Goal: Information Seeking & Learning: Check status

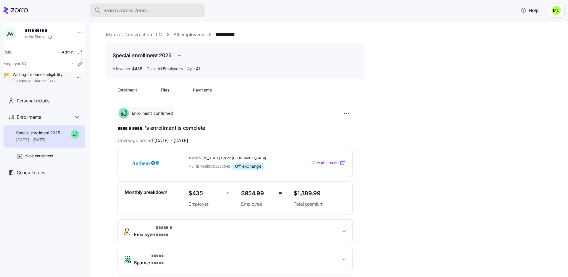
scroll to position [129, 0]
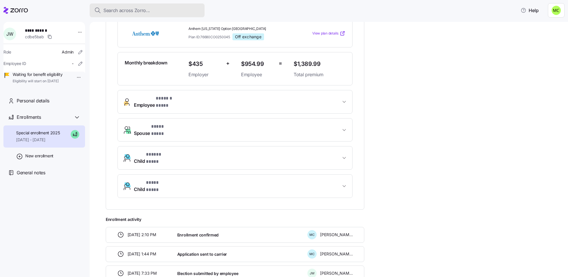
click at [121, 10] on span "Search across Zorro..." at bounding box center [126, 10] width 47 height 7
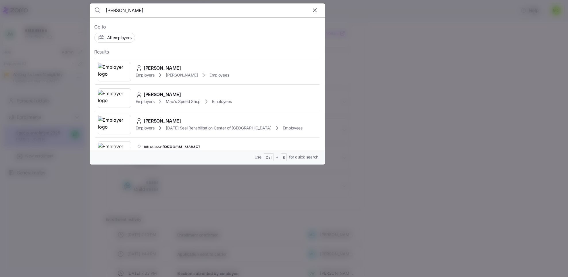
type input "[PERSON_NAME]"
click at [97, 9] on icon at bounding box center [97, 10] width 4 height 4
click at [65, 43] on div at bounding box center [284, 138] width 568 height 277
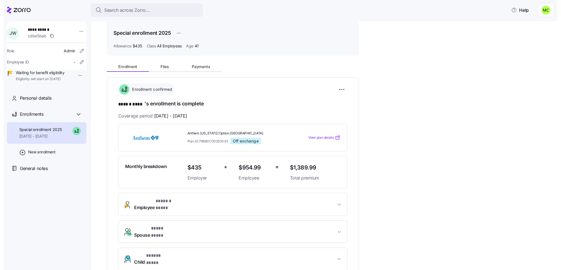
scroll to position [0, 0]
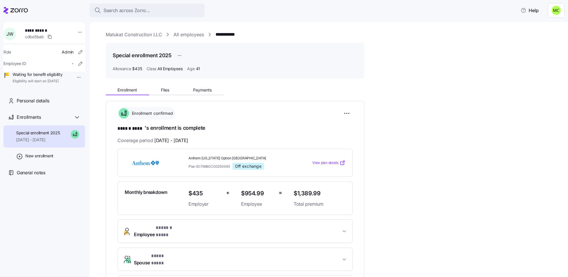
click at [129, 34] on link "Matukat Construction LLC" at bounding box center [134, 34] width 56 height 7
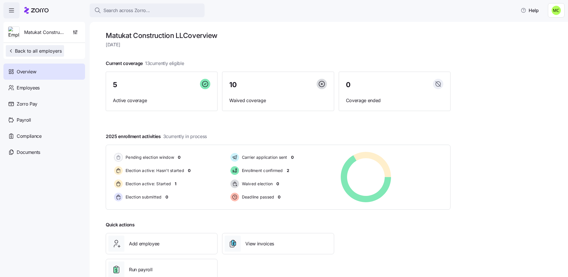
click at [40, 50] on span "Back to all employers" at bounding box center [35, 50] width 54 height 7
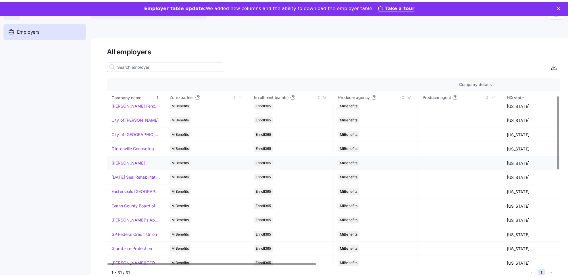
scroll to position [43, 0]
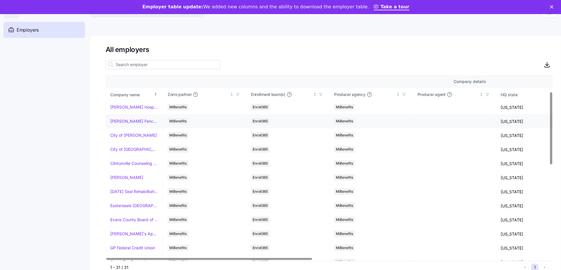
click at [122, 122] on link "[PERSON_NAME] Fence Company" at bounding box center [134, 121] width 48 height 6
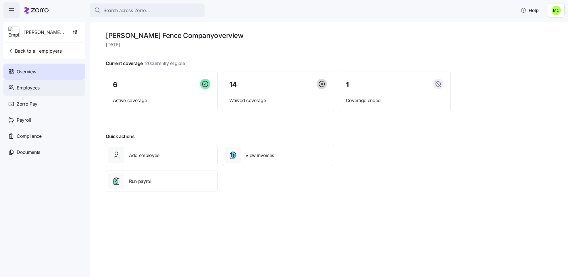
click at [25, 86] on span "Employees" at bounding box center [28, 87] width 23 height 7
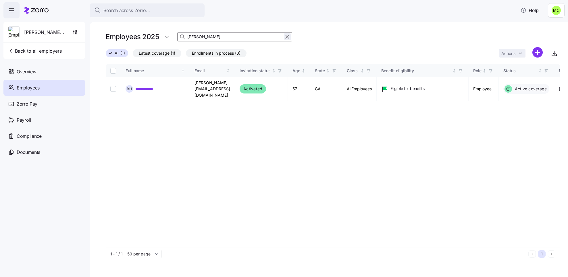
click at [286, 36] on icon "button" at bounding box center [287, 36] width 6 height 7
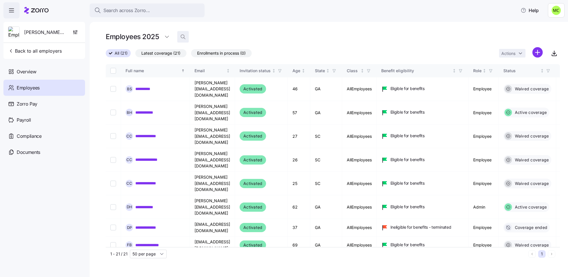
click at [181, 36] on icon "button" at bounding box center [182, 36] width 3 height 3
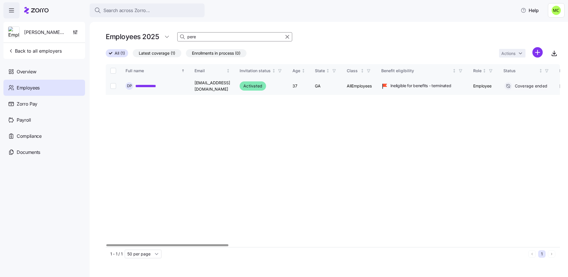
type input "pere"
click at [150, 86] on link "**********" at bounding box center [149, 86] width 28 height 6
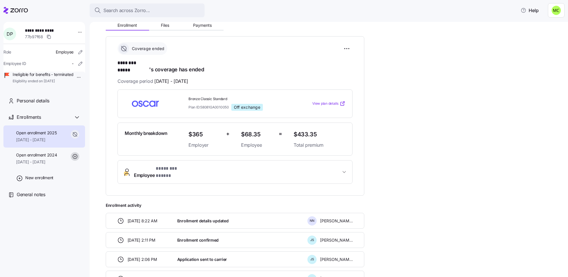
scroll to position [86, 0]
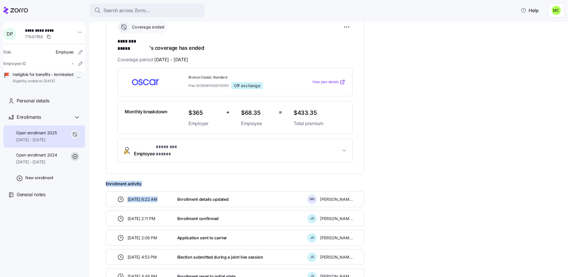
drag, startPoint x: 187, startPoint y: 171, endPoint x: 192, endPoint y: 176, distance: 6.7
click at [191, 182] on div "**********" at bounding box center [235, 159] width 259 height 288
click at [259, 139] on button "Employee * ******** ***** *" at bounding box center [235, 150] width 234 height 23
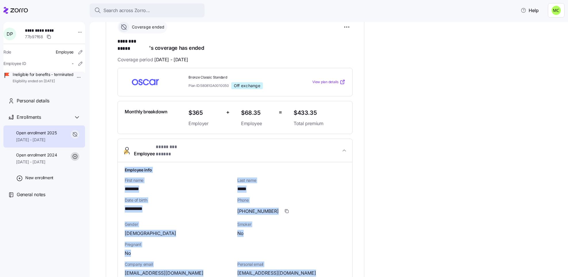
click at [263, 150] on button "Employee * ******** ***** *" at bounding box center [235, 150] width 234 height 23
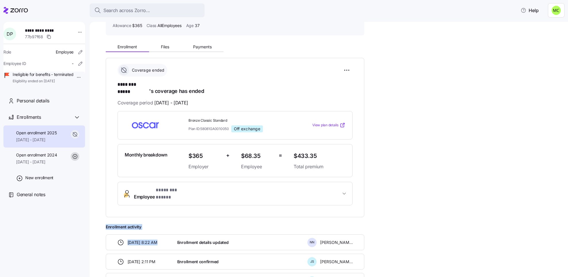
scroll to position [0, 0]
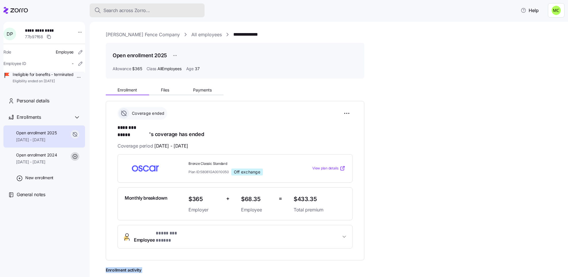
click at [117, 9] on span "Search across Zorro..." at bounding box center [126, 10] width 47 height 7
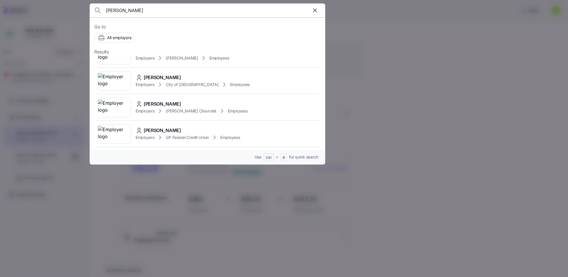
scroll to position [345, 0]
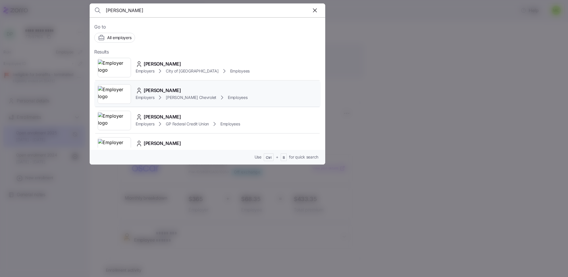
type input "[PERSON_NAME]"
click at [183, 100] on span "[PERSON_NAME] Chevrolet" at bounding box center [191, 97] width 51 height 6
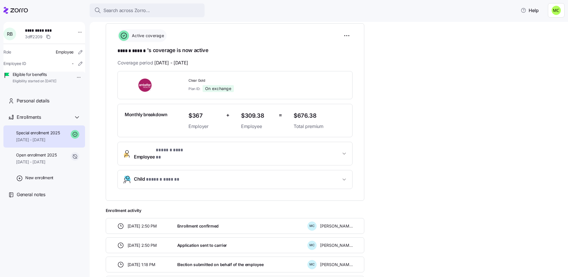
scroll to position [86, 0]
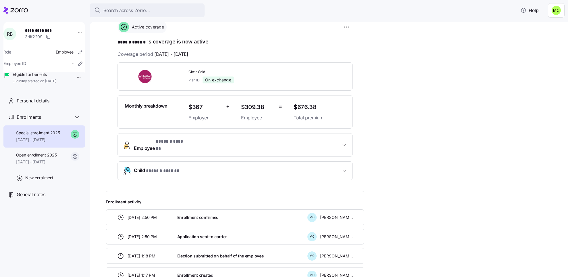
click at [172, 142] on span "* ****** ****** *" at bounding box center [172, 141] width 32 height 7
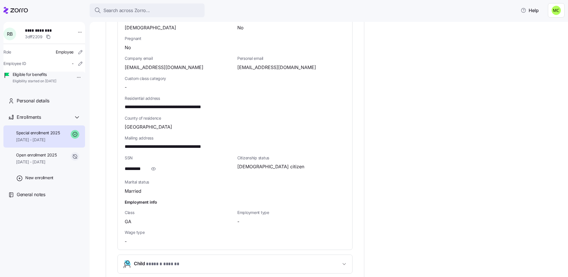
scroll to position [302, 0]
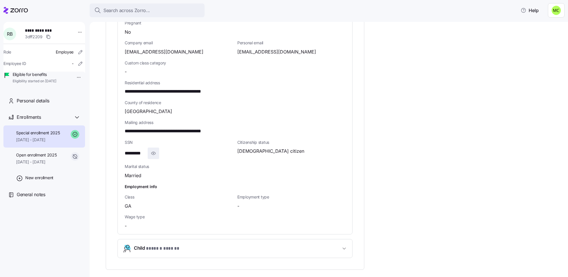
click at [155, 150] on icon "button" at bounding box center [154, 153] width 6 height 7
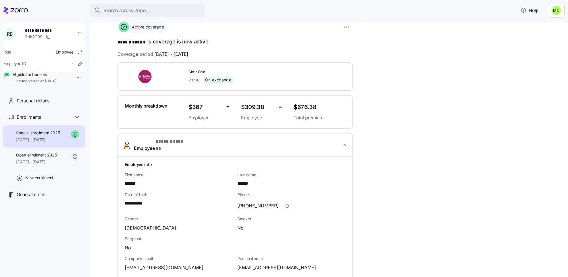
scroll to position [43, 0]
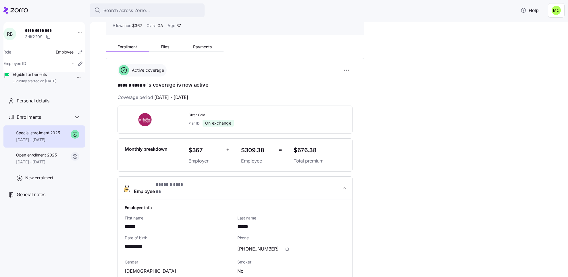
click at [205, 96] on div "Coverage period [DATE] - [DATE]" at bounding box center [234, 97] width 235 height 7
click at [207, 95] on div "Coverage period [DATE] - [DATE]" at bounding box center [234, 97] width 235 height 7
click at [205, 94] on div "Coverage period [DATE] - [DATE]" at bounding box center [234, 97] width 235 height 7
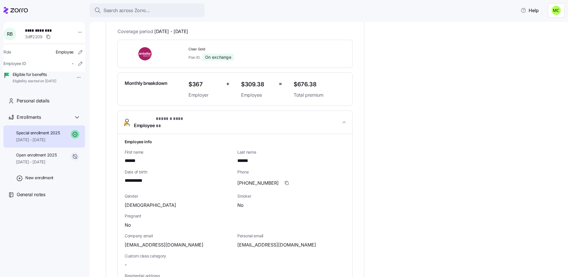
scroll to position [129, 0]
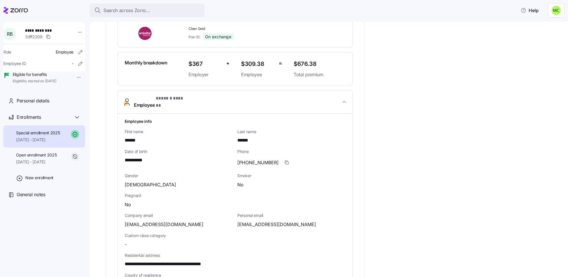
click at [251, 139] on div "******" at bounding box center [291, 140] width 108 height 7
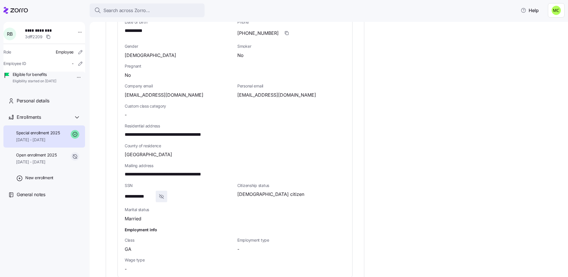
scroll to position [215, 0]
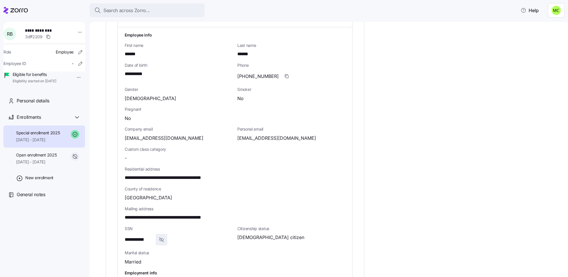
drag, startPoint x: 126, startPoint y: 176, endPoint x: 128, endPoint y: 173, distance: 3.2
click at [128, 174] on span "**********" at bounding box center [178, 177] width 106 height 7
